Goal: Task Accomplishment & Management: Manage account settings

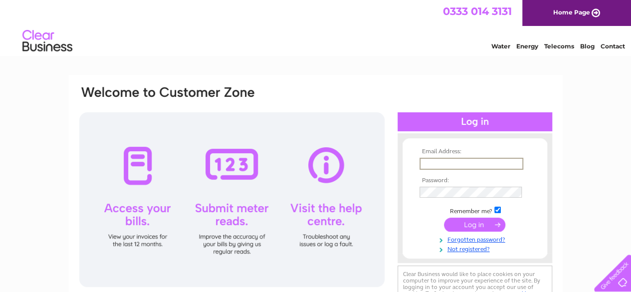
click at [460, 162] on input "text" at bounding box center [472, 164] width 104 height 12
type input "haddingtondaycentre@btinternet.com"
click at [477, 121] on div at bounding box center [475, 121] width 155 height 19
click at [470, 221] on input "submit" at bounding box center [474, 224] width 61 height 14
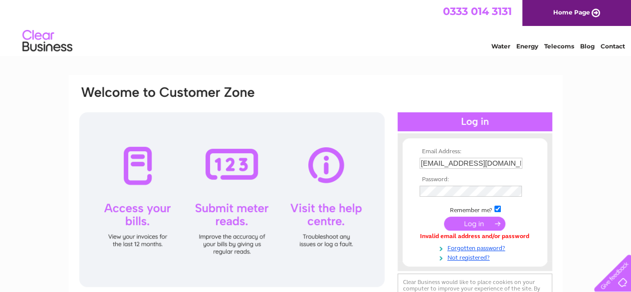
click at [472, 223] on input "submit" at bounding box center [474, 224] width 61 height 14
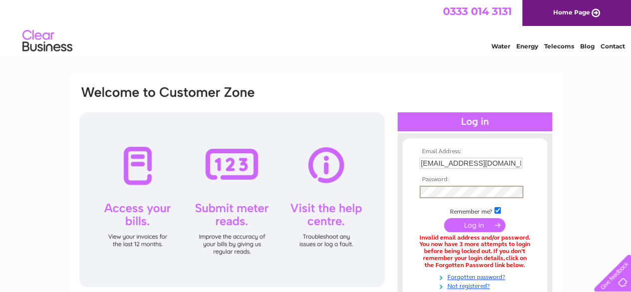
click at [478, 228] on input "submit" at bounding box center [474, 225] width 61 height 14
click at [437, 162] on input "[EMAIL_ADDRESS][DOMAIN_NAME]" at bounding box center [472, 164] width 104 height 12
click at [470, 224] on input "submit" at bounding box center [474, 225] width 61 height 14
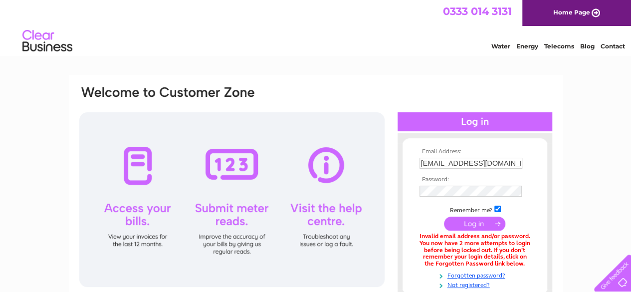
click at [474, 224] on input "submit" at bounding box center [474, 224] width 61 height 14
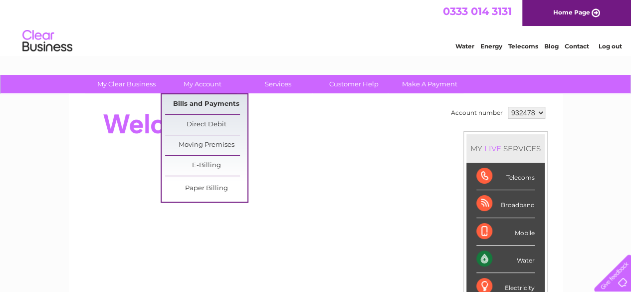
click at [208, 102] on link "Bills and Payments" at bounding box center [206, 104] width 82 height 20
click at [189, 104] on link "Bills and Payments" at bounding box center [206, 104] width 82 height 20
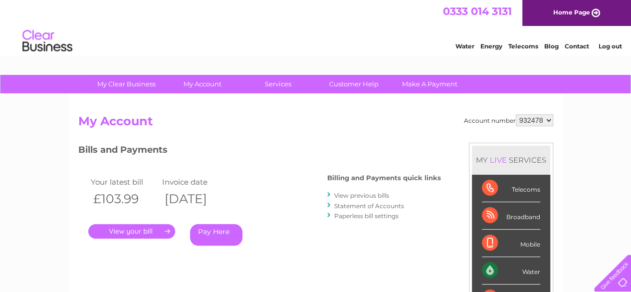
click at [122, 230] on link "." at bounding box center [131, 231] width 87 height 14
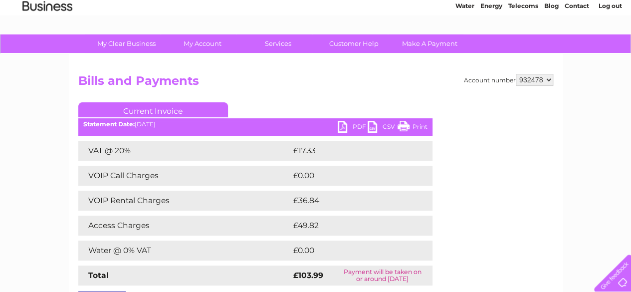
scroll to position [41, 0]
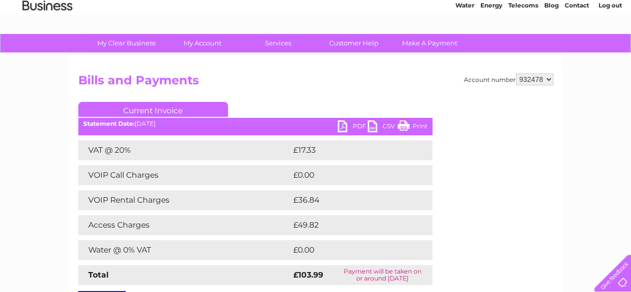
click at [421, 122] on link "Print" at bounding box center [413, 127] width 30 height 14
